Goal: Book appointment/travel/reservation

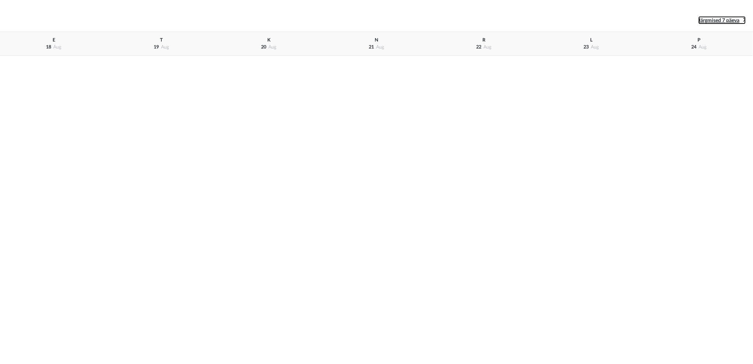
click at [712, 23] on link "Järgmised 7 päeva" at bounding box center [721, 20] width 47 height 8
click at [595, 47] on span "sept" at bounding box center [594, 47] width 9 height 4
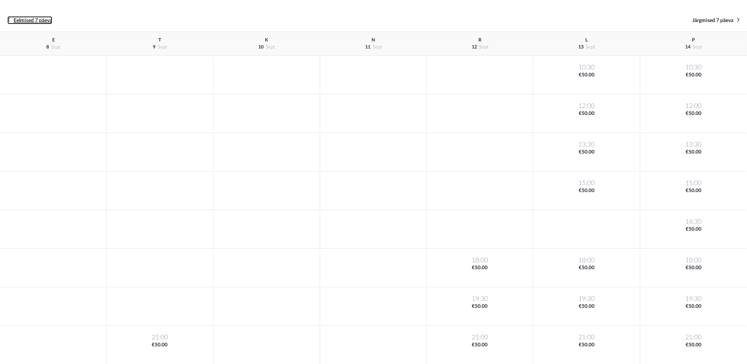
click at [16, 22] on span "Eelmised 7 päeva" at bounding box center [33, 20] width 39 height 5
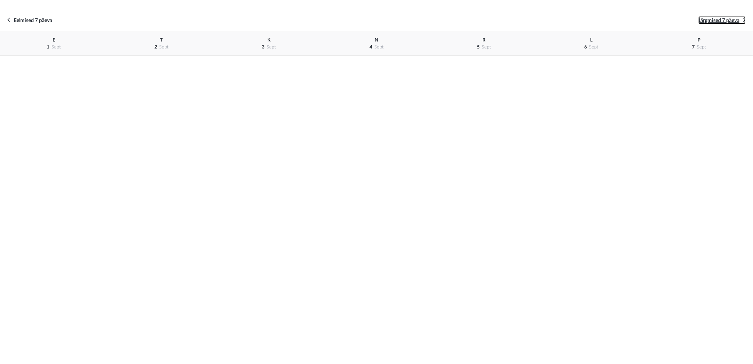
click at [719, 23] on span "Järgmised 7 päeva" at bounding box center [718, 20] width 41 height 5
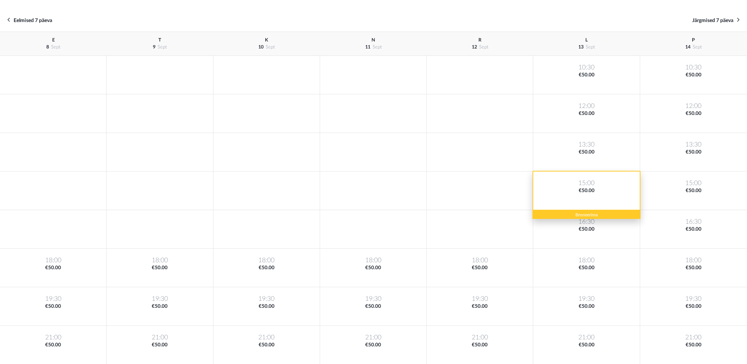
click at [588, 206] on div "15:00 €50.00" at bounding box center [586, 191] width 107 height 39
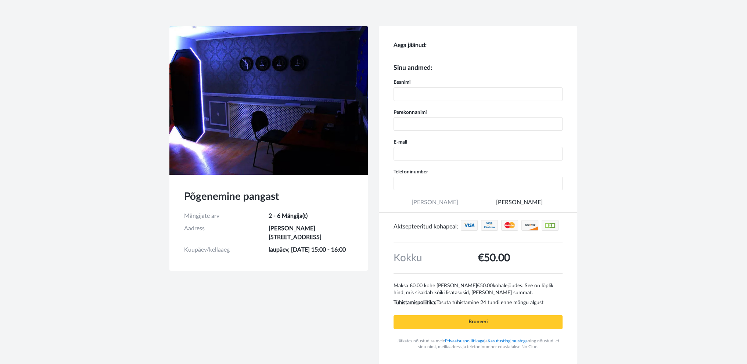
type input "+372"
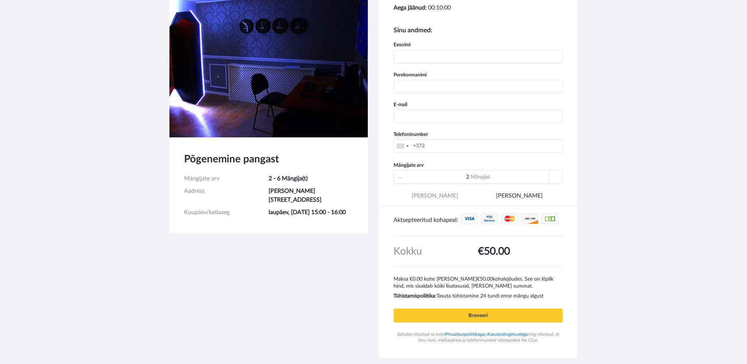
scroll to position [52, 0]
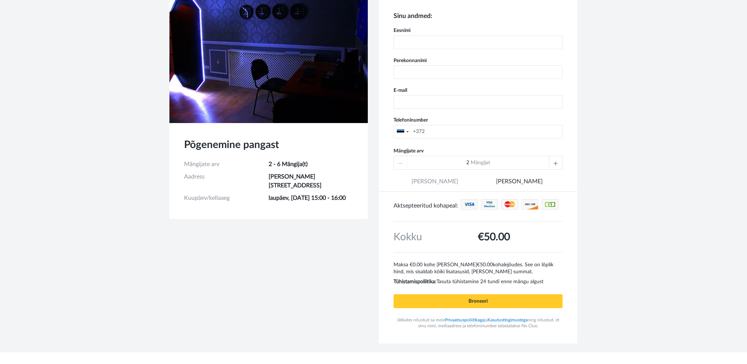
click at [527, 165] on div "2 Mängijat" at bounding box center [478, 162] width 142 height 13
click at [485, 164] on span "Mängijat" at bounding box center [480, 162] width 19 height 5
click at [505, 181] on link "[PERSON_NAME]" at bounding box center [519, 185] width 83 height 14
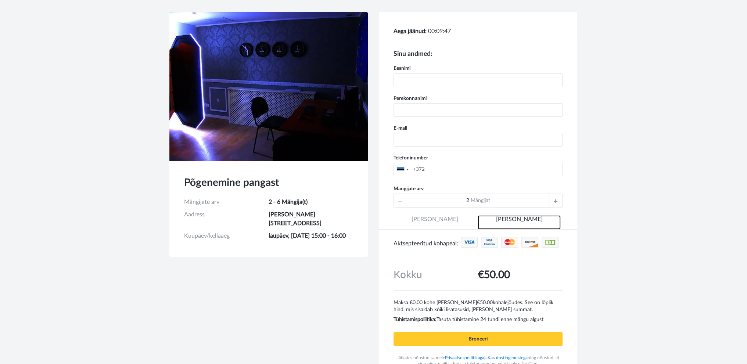
scroll to position [0, 0]
